Goal: Task Accomplishment & Management: Manage account settings

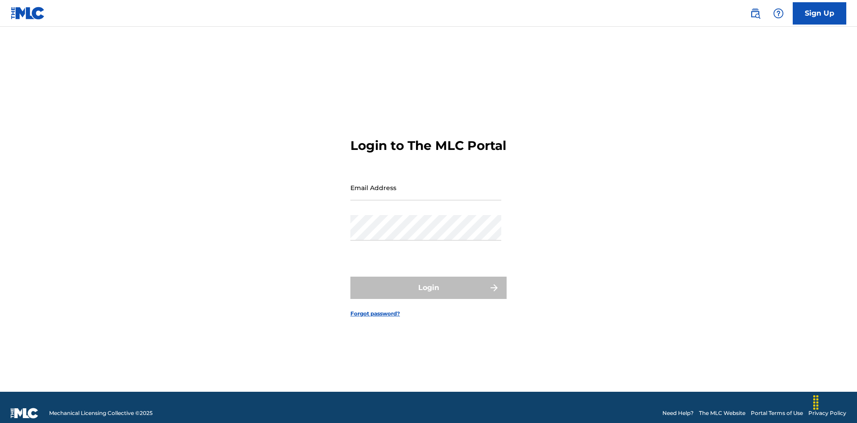
scroll to position [12, 0]
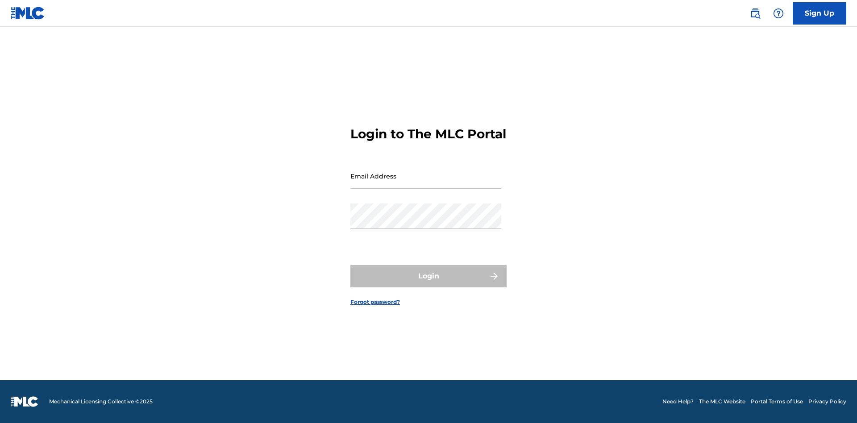
click at [426, 183] on input "Email Address" at bounding box center [425, 175] width 151 height 25
type input "[PERSON_NAME][EMAIL_ADDRESS][DOMAIN_NAME]"
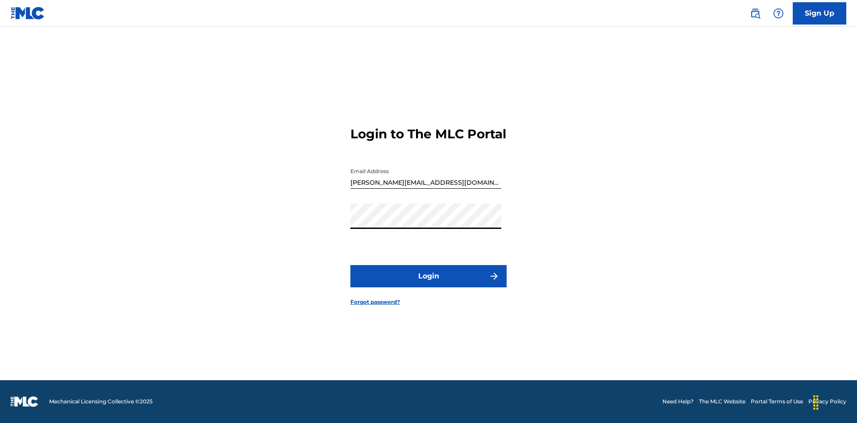
click at [429, 284] on button "Login" at bounding box center [428, 276] width 156 height 22
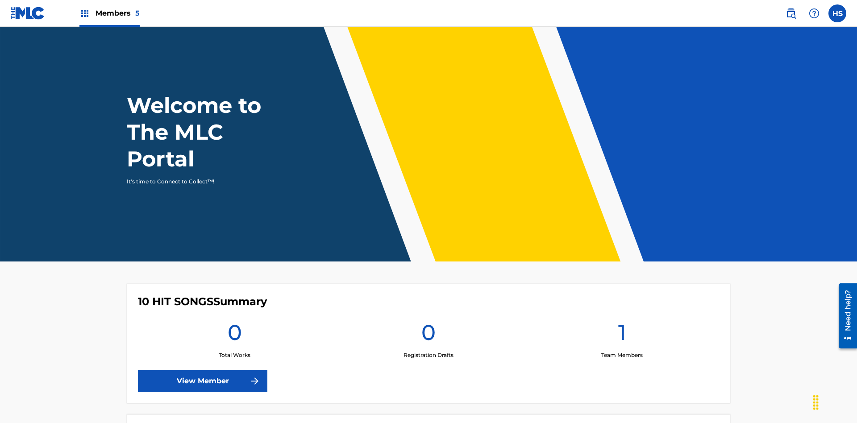
click at [109, 13] on span "Members 5" at bounding box center [118, 13] width 44 height 10
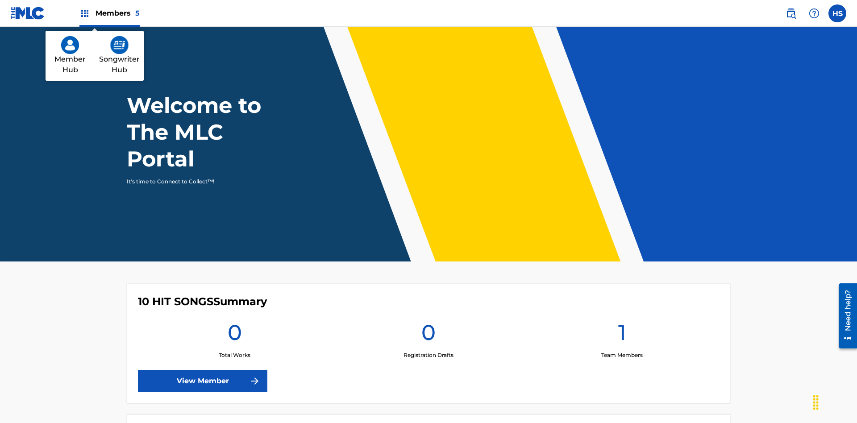
click at [119, 45] on img at bounding box center [119, 45] width 18 height 18
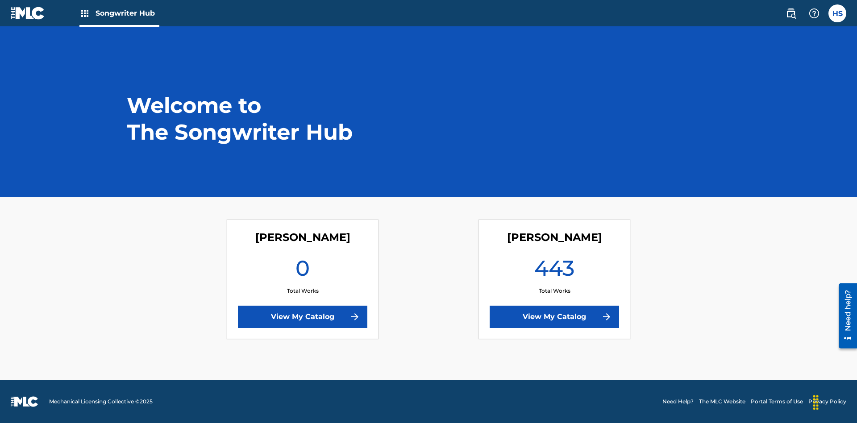
click at [554, 317] on link "View My Catalog" at bounding box center [554, 317] width 129 height 22
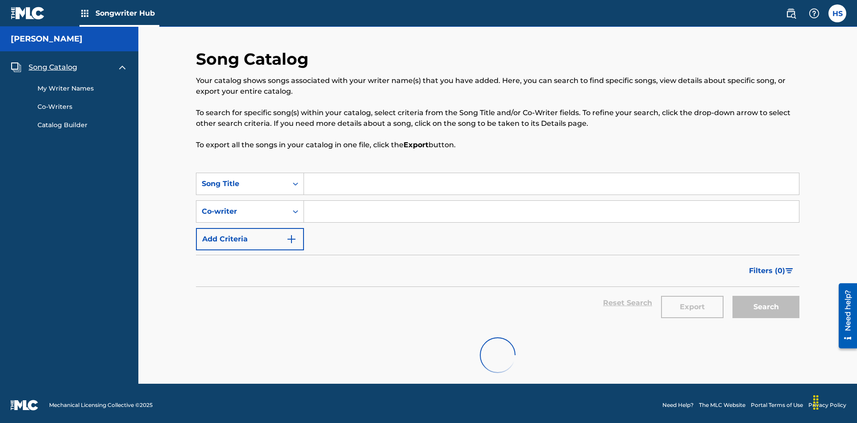
click at [53, 62] on span "Song Catalog" at bounding box center [53, 67] width 49 height 11
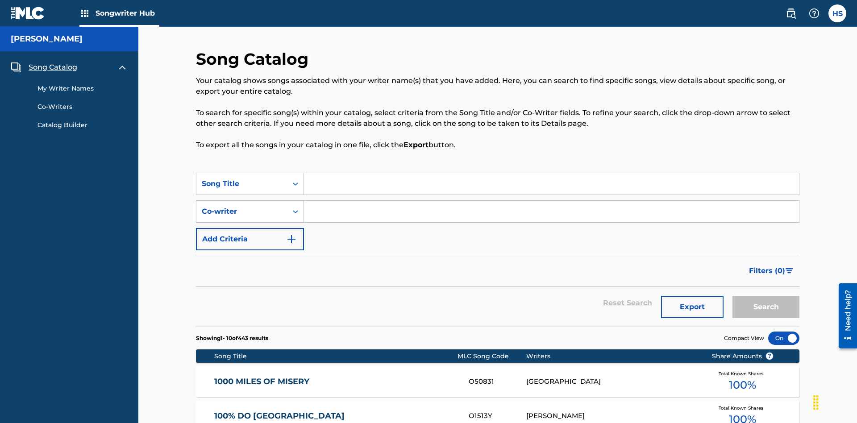
click at [83, 84] on link "My Writer Names" at bounding box center [83, 88] width 90 height 9
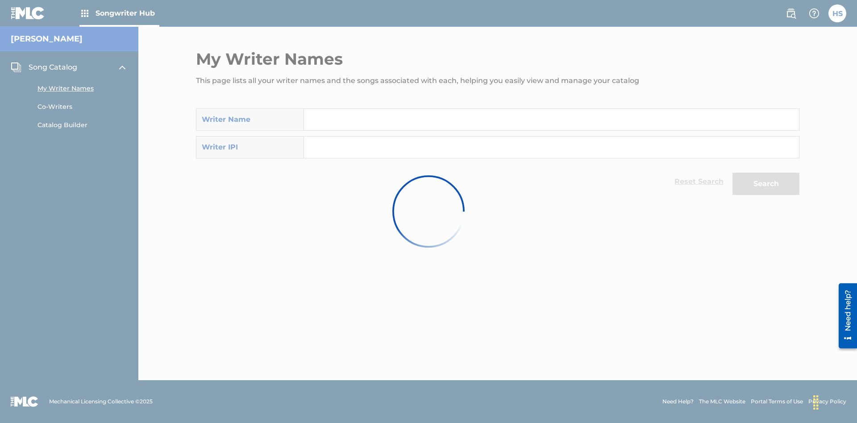
click at [551, 120] on input "Search Form" at bounding box center [551, 119] width 495 height 21
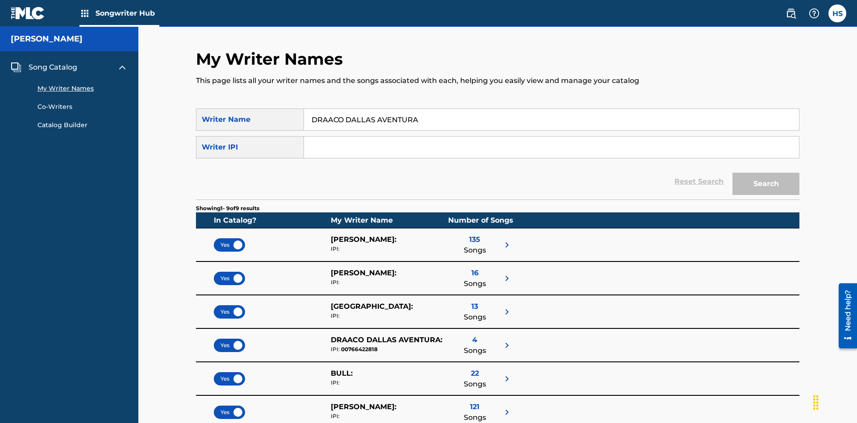
type input "DRAACO DALLAS AVENTURA"
click at [551, 137] on input "Search Form" at bounding box center [551, 147] width 495 height 21
